Goal: Navigation & Orientation: Find specific page/section

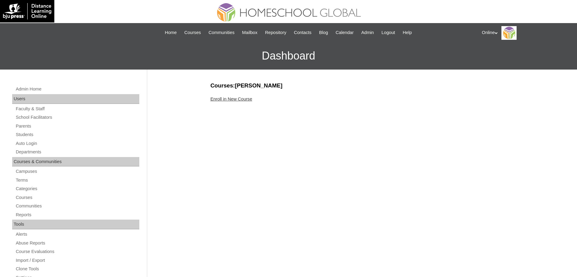
click at [488, 32] on div "Online My Profile My Settings Logout" at bounding box center [526, 33] width 89 height 14
click at [491, 55] on span "Logout" at bounding box center [493, 57] width 12 height 5
click at [42, 118] on link "School Facilitators" at bounding box center [77, 118] width 124 height 8
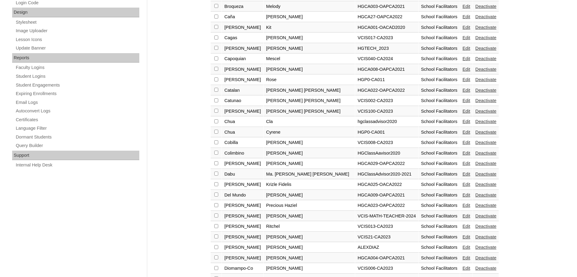
scroll to position [409, 0]
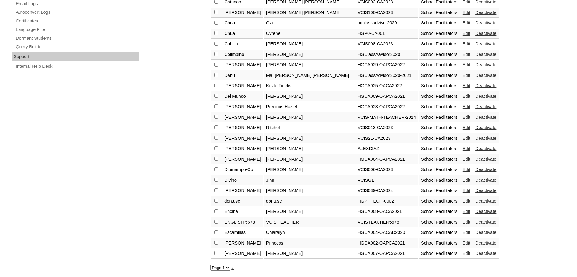
click at [233, 267] on link "»" at bounding box center [232, 267] width 2 height 5
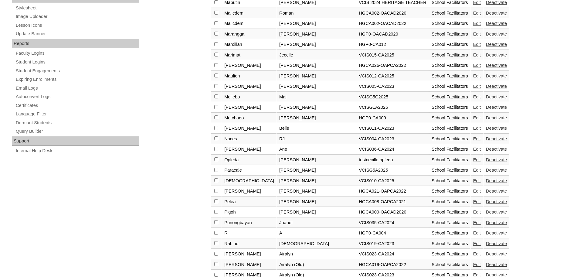
scroll to position [320, 0]
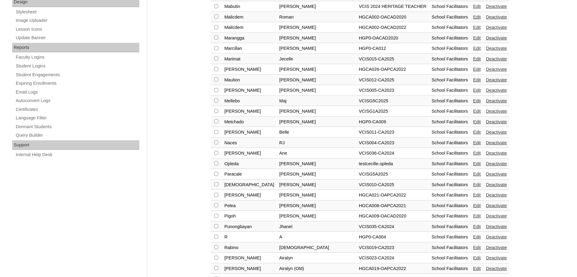
click at [277, 47] on td "[PERSON_NAME]" at bounding box center [316, 48] width 79 height 10
